Goal: Obtain resource: Download file/media

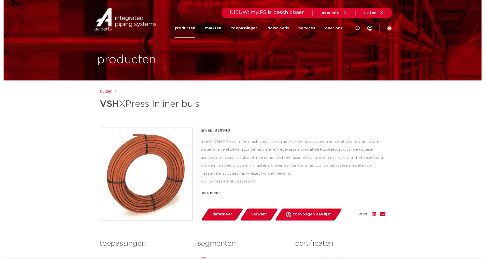
scroll to position [0, 0]
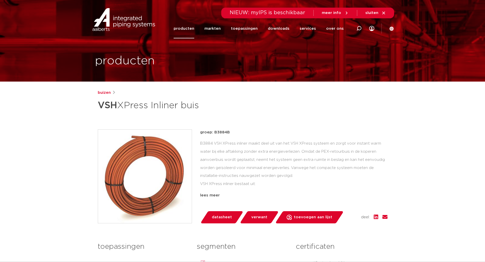
click at [226, 221] on span "datasheet" at bounding box center [222, 218] width 20 height 8
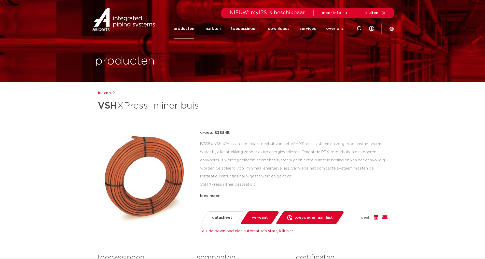
drag, startPoint x: 77, startPoint y: 53, endPoint x: 76, endPoint y: 51, distance: 3.2
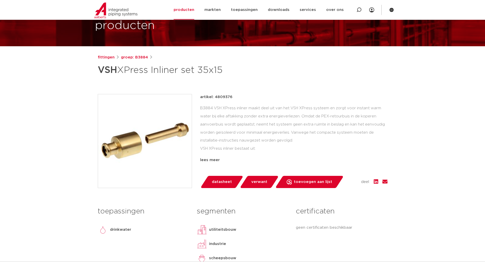
scroll to position [51, 0]
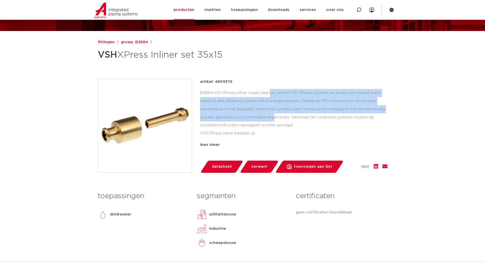
drag, startPoint x: 233, startPoint y: 91, endPoint x: 231, endPoint y: 129, distance: 38.7
click at [233, 120] on div "B3884 VSH XPress inliner maakt deel uit van het VSH XPress systeem en zorgt voo…" at bounding box center [293, 114] width 187 height 51
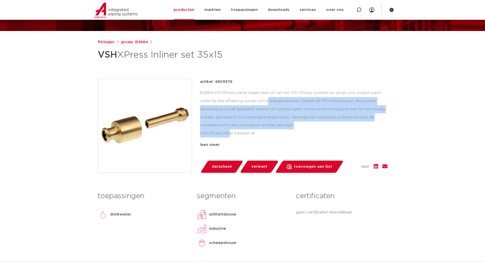
drag, startPoint x: 232, startPoint y: 131, endPoint x: 229, endPoint y: 99, distance: 32.7
click at [228, 100] on div "B3884 VSH XPress inliner maakt deel uit van het VSH XPress systeem en zorgt voo…" at bounding box center [293, 114] width 187 height 51
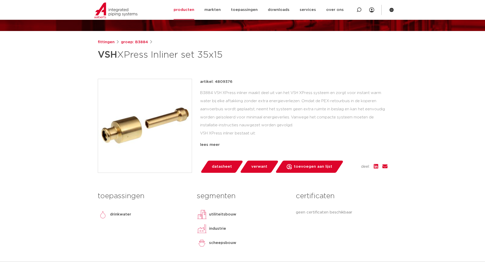
click at [230, 94] on div "B3884 VSH XPress inliner maakt deel uit van het VSH XPress systeem en zorgt voo…" at bounding box center [293, 114] width 187 height 51
